Goal: Task Accomplishment & Management: Use online tool/utility

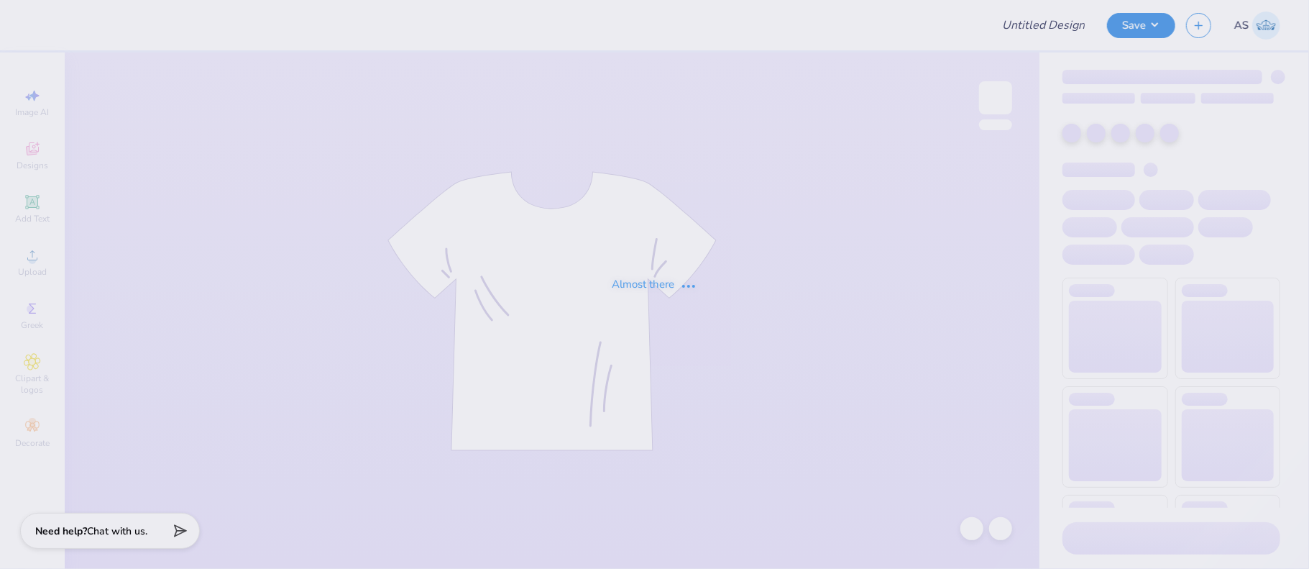
type input "[PERSON_NAME] : [GEOGRAPHIC_DATA]"
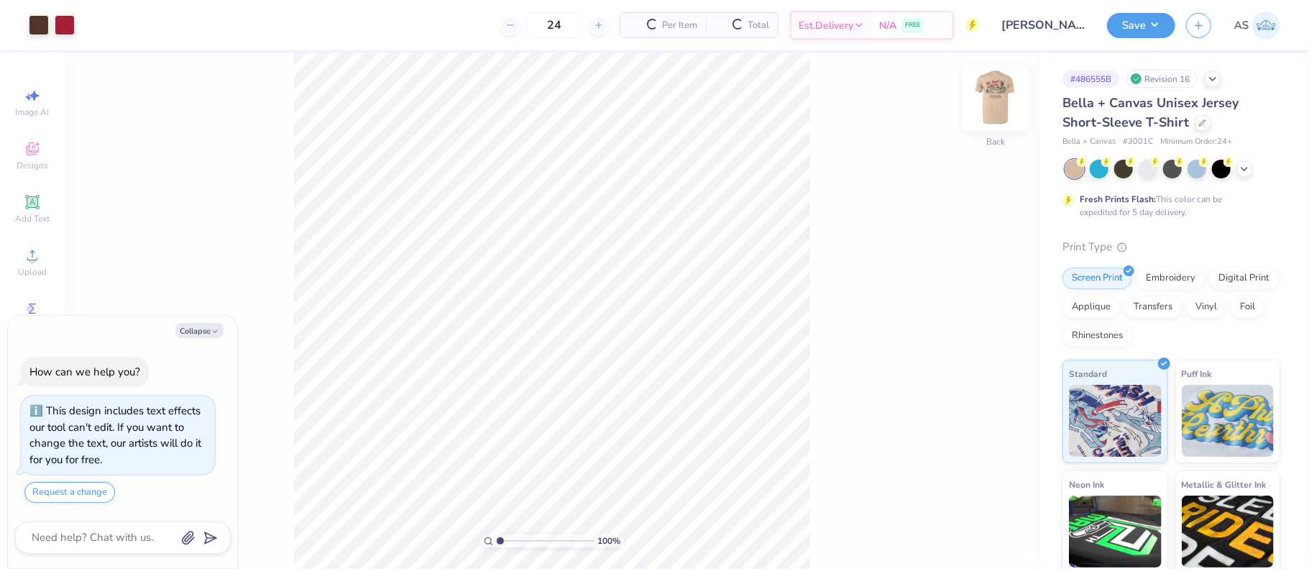
click at [1010, 92] on img at bounding box center [996, 98] width 58 height 58
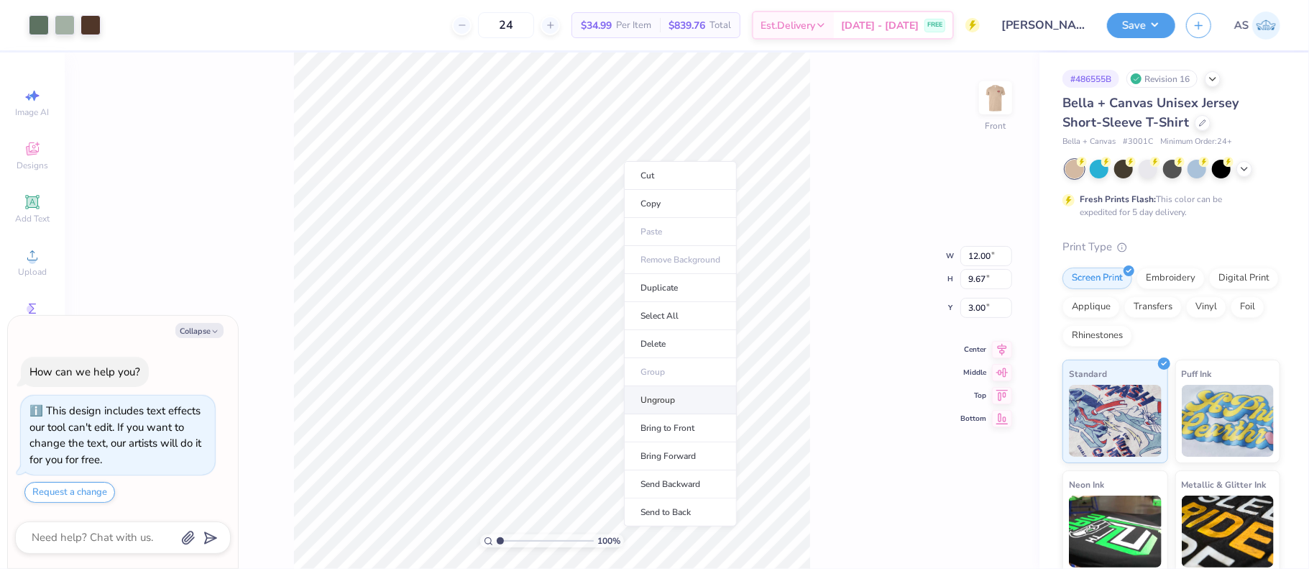
click at [665, 391] on li "Ungroup" at bounding box center [680, 400] width 113 height 28
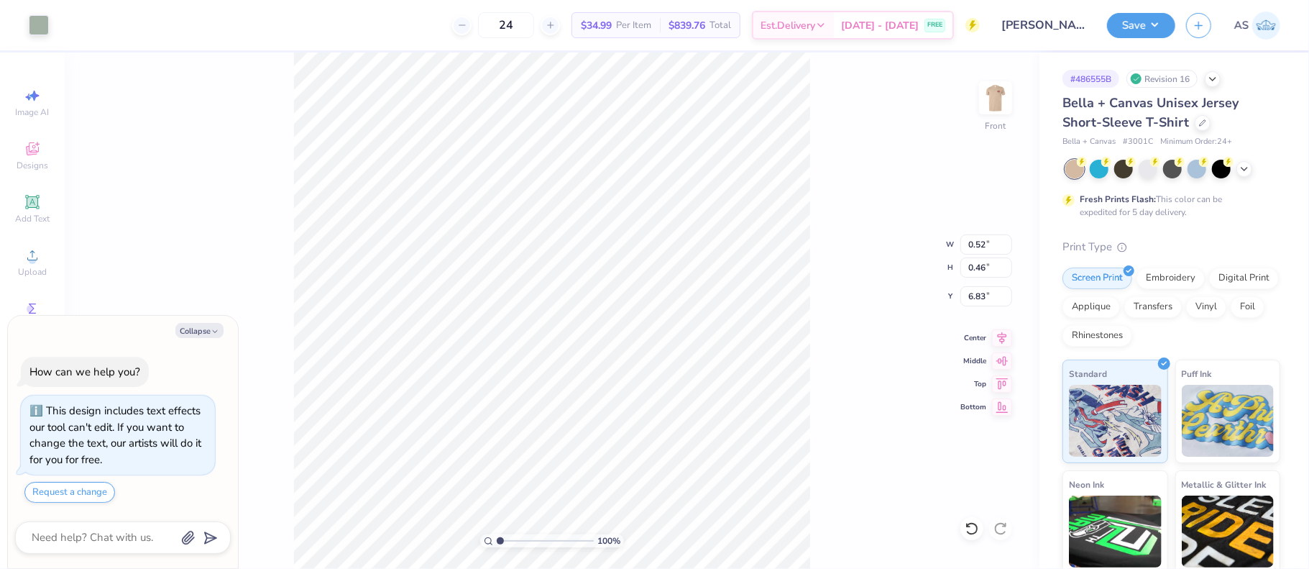
type textarea "x"
drag, startPoint x: 500, startPoint y: 542, endPoint x: 514, endPoint y: 543, distance: 14.4
type input "2.41"
click at [514, 543] on input "range" at bounding box center [545, 540] width 97 height 13
type textarea "x"
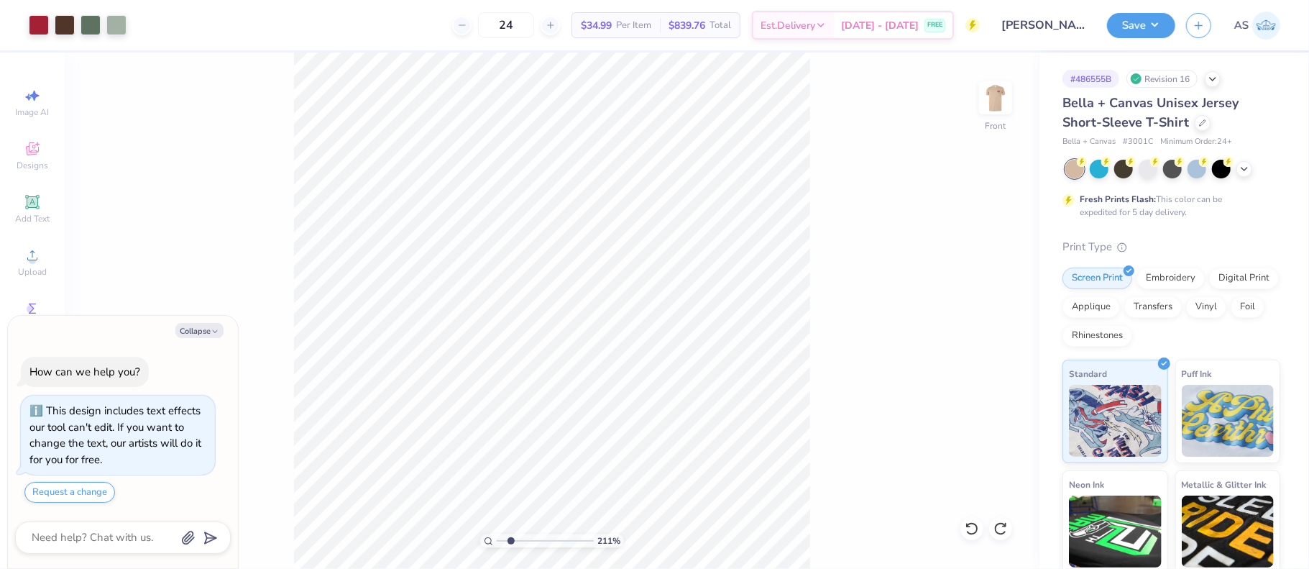
type input "2.08"
click at [510, 538] on input "range" at bounding box center [545, 540] width 97 height 13
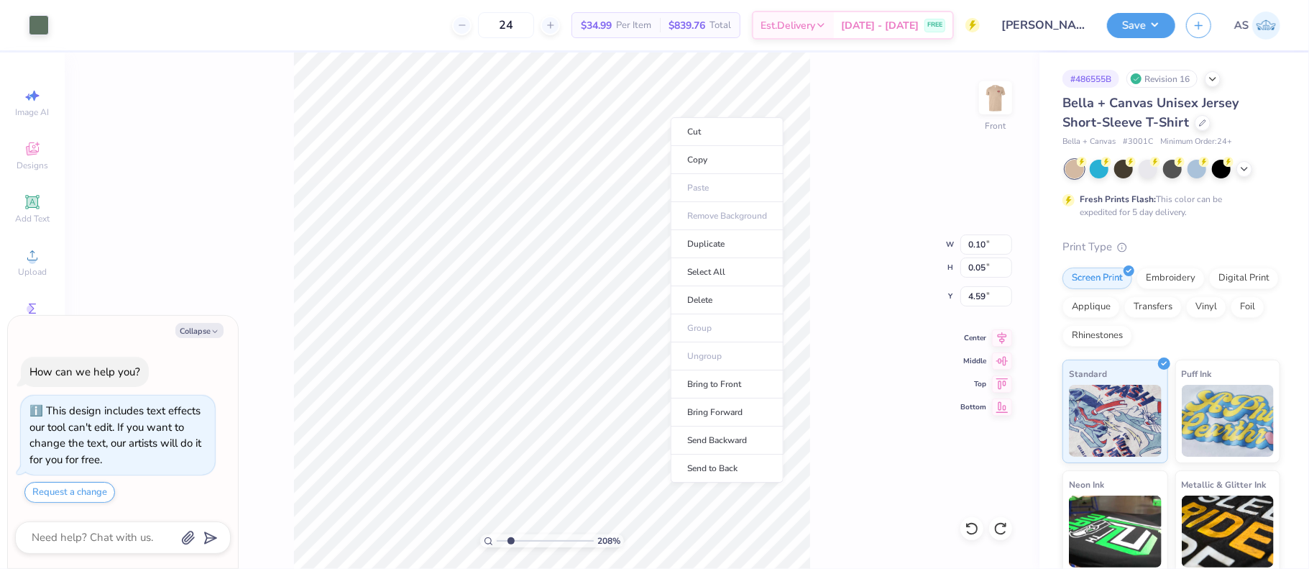
type textarea "x"
type input "1"
type textarea "x"
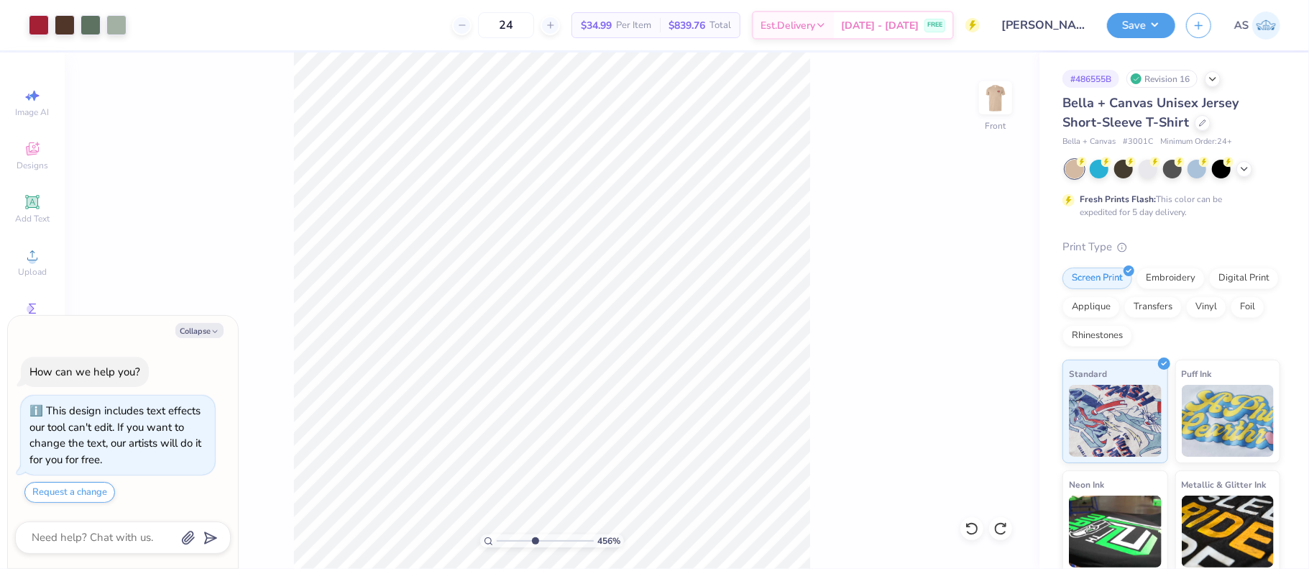
drag, startPoint x: 500, startPoint y: 541, endPoint x: 535, endPoint y: 541, distance: 34.5
type input "4.56"
click at [535, 541] on input "range" at bounding box center [545, 540] width 97 height 13
type textarea "x"
type input "1"
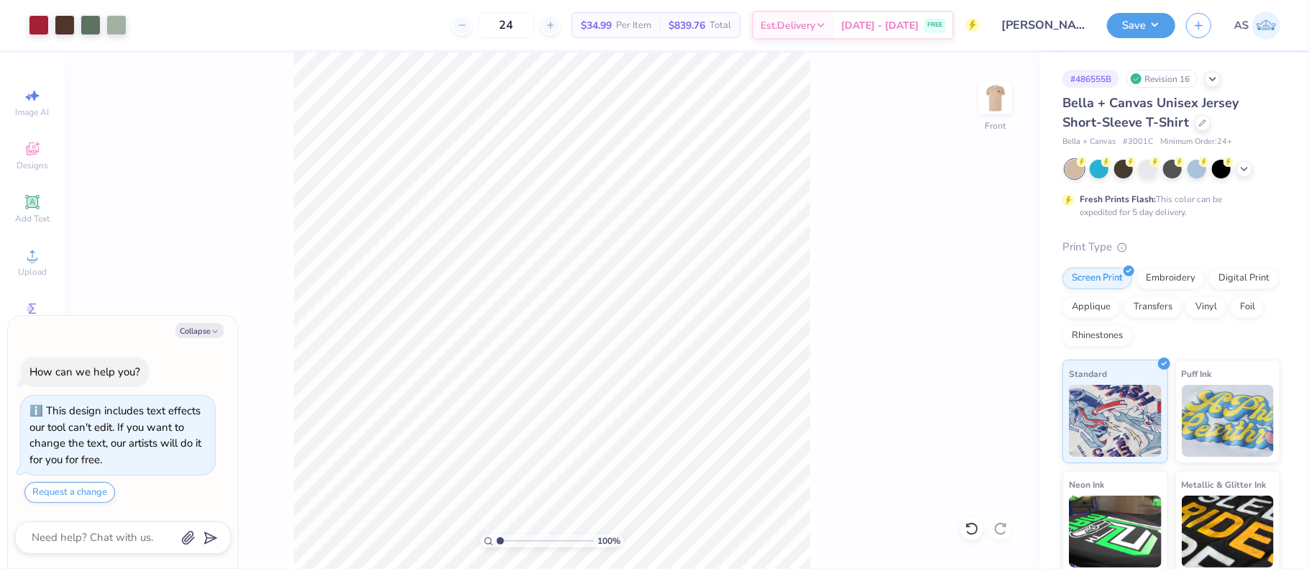
click at [497, 545] on input "range" at bounding box center [545, 540] width 97 height 13
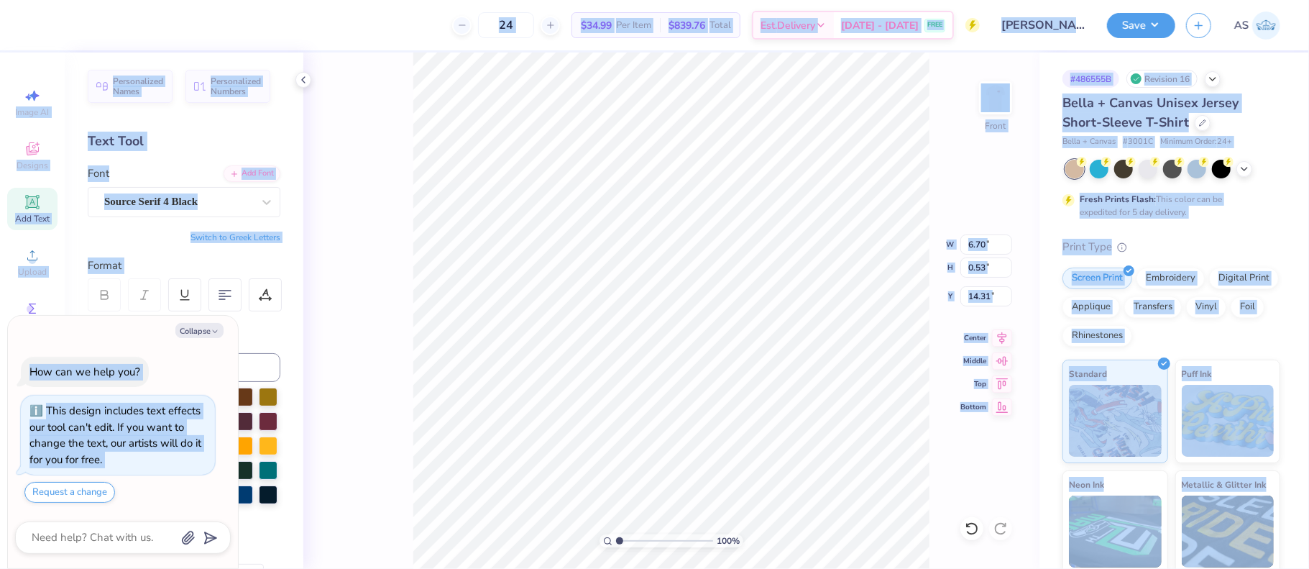
type textarea "x"
type input "12.00"
type input "11.84"
type input "3.00"
type textarea "x"
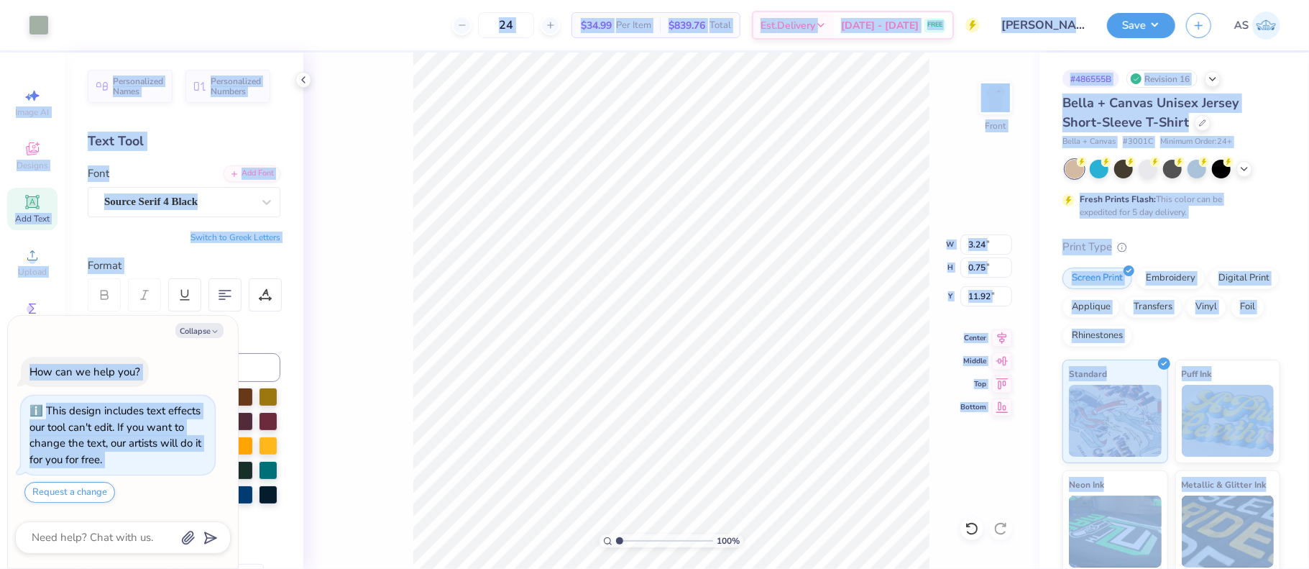
type input "12.00"
type input "11.84"
type input "3.00"
click at [727, 411] on li "Group" at bounding box center [743, 412] width 113 height 28
click at [1188, 234] on div "Bella + Canvas Unisex Jersey Short-Sleeve T-Shirt Bella + Canvas # 3001C Minimu…" at bounding box center [1171, 388] width 218 height 591
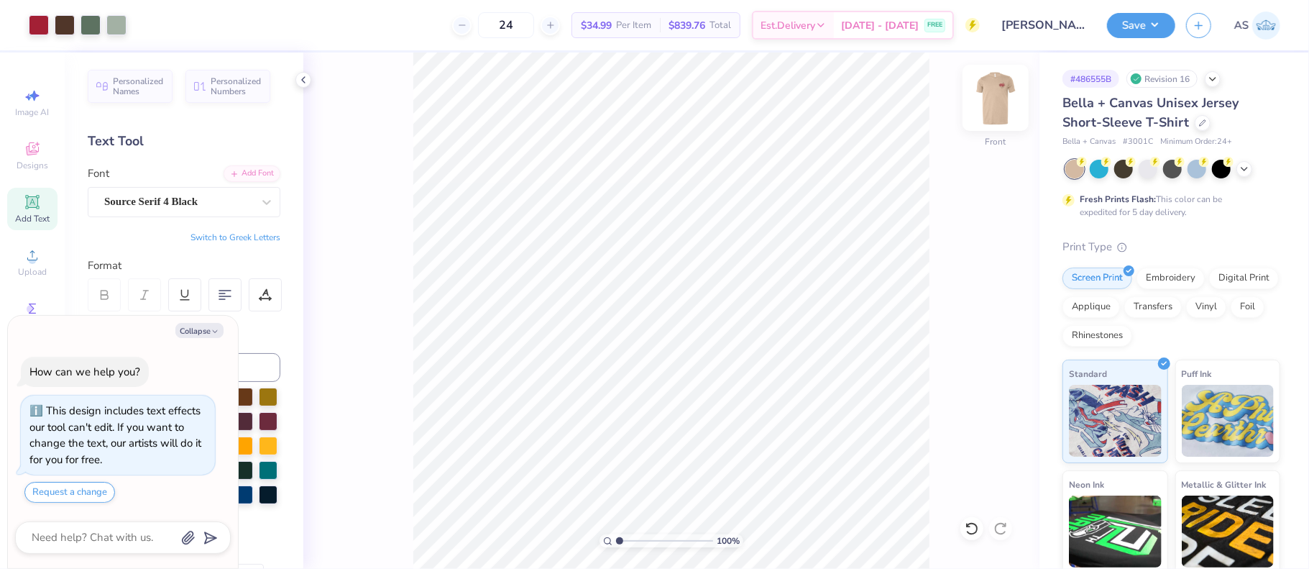
click at [990, 95] on img at bounding box center [996, 98] width 58 height 58
click at [1140, 25] on button "Save" at bounding box center [1141, 23] width 68 height 25
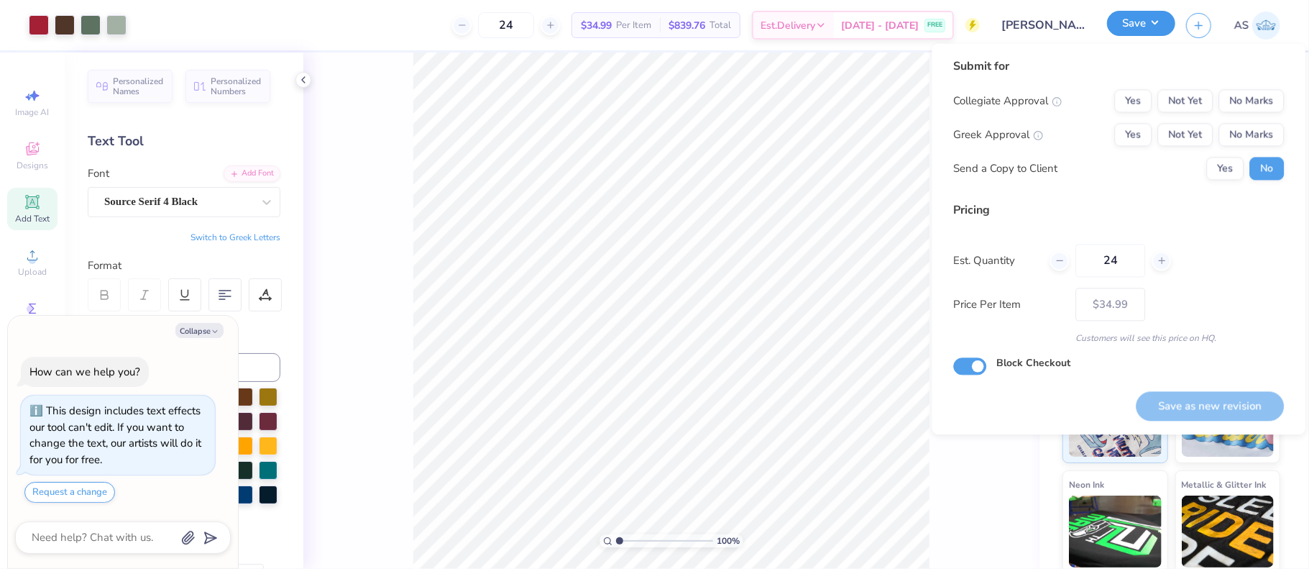
type textarea "x"
click at [1250, 109] on button "No Marks" at bounding box center [1250, 100] width 65 height 23
click at [1249, 140] on button "No Marks" at bounding box center [1250, 134] width 65 height 23
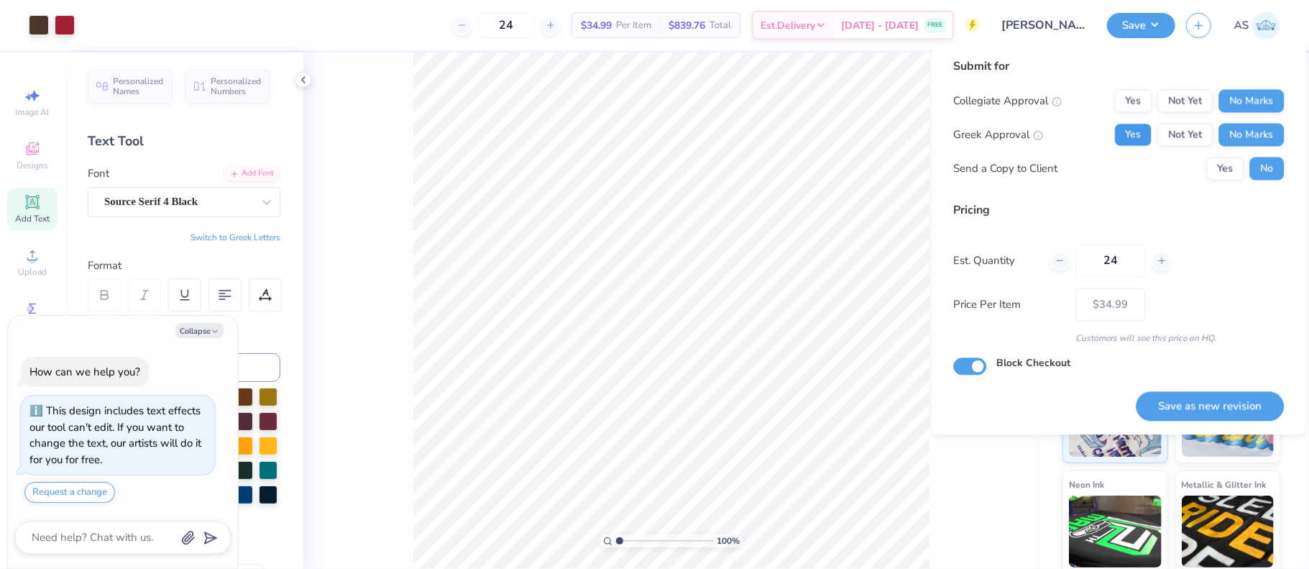
click at [1135, 137] on button "Yes" at bounding box center [1132, 134] width 37 height 23
click at [1215, 405] on button "Save as new revision" at bounding box center [1210, 405] width 148 height 29
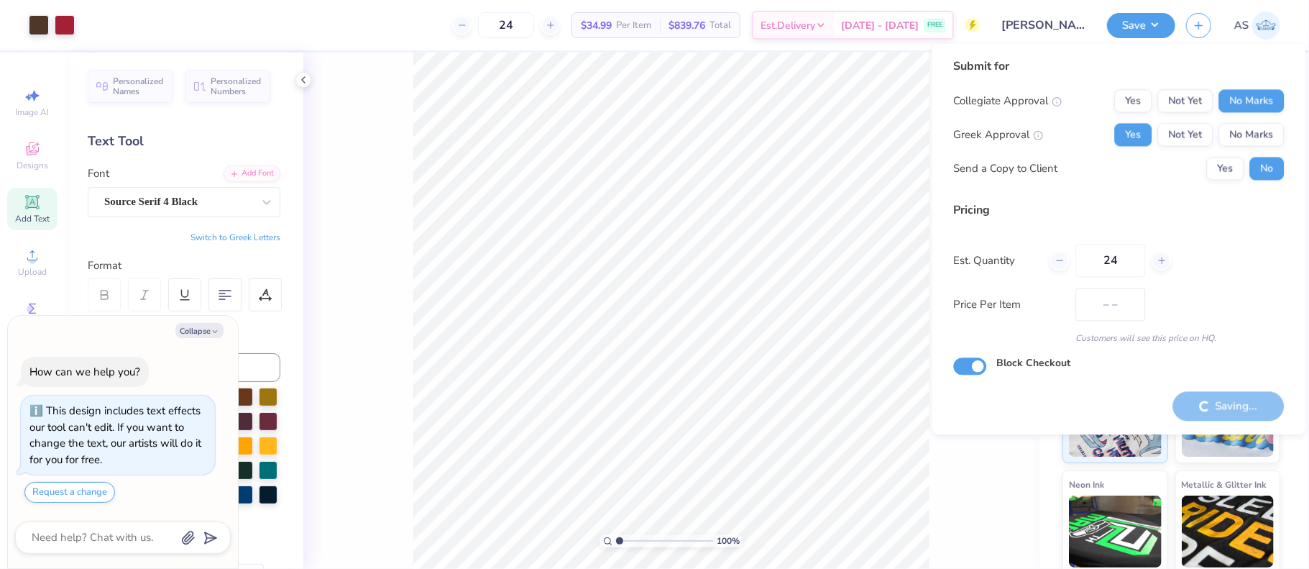
type input "$34.99"
click at [201, 326] on button "Collapse" at bounding box center [199, 330] width 48 height 15
type textarea "x"
